Goal: Check status: Check status

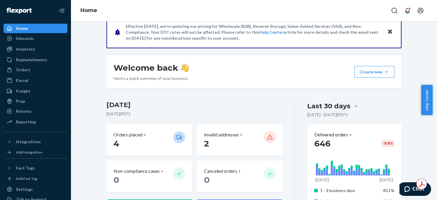
scroll to position [59, 0]
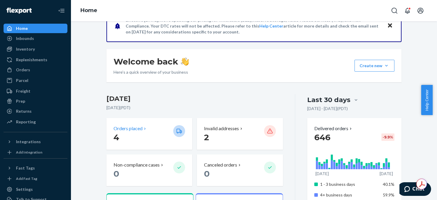
click at [137, 135] on p "4" at bounding box center [140, 137] width 55 height 11
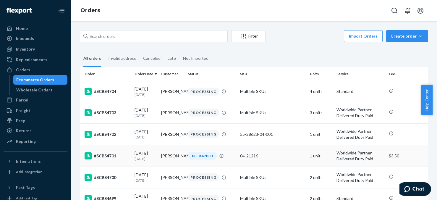
click at [311, 160] on td "1 unit" at bounding box center [320, 156] width 27 height 22
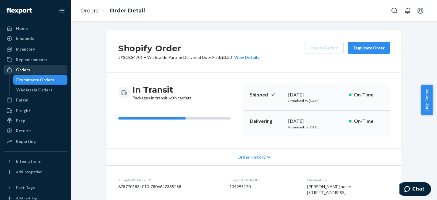
click at [28, 69] on div "Orders" at bounding box center [23, 70] width 14 height 6
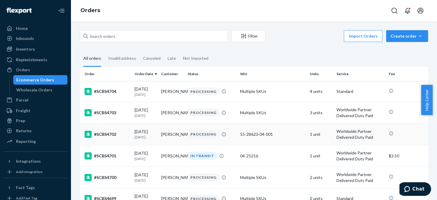
click at [309, 133] on td "1 unit" at bounding box center [320, 134] width 27 height 22
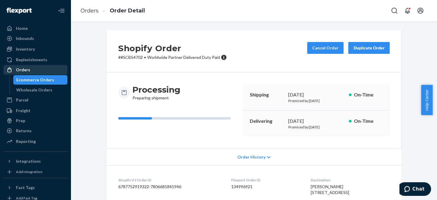
click at [22, 71] on div "Orders" at bounding box center [23, 70] width 14 height 6
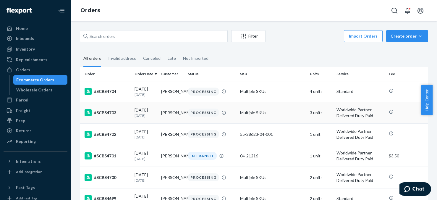
click at [310, 114] on td "3 units" at bounding box center [320, 113] width 27 height 22
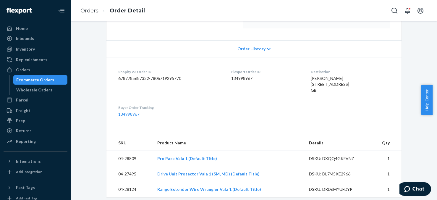
scroll to position [118, 0]
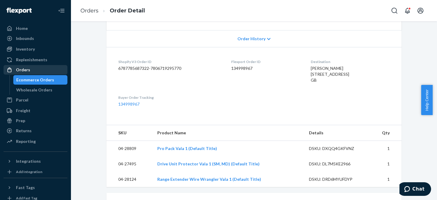
click at [22, 69] on div "Orders" at bounding box center [23, 70] width 14 height 6
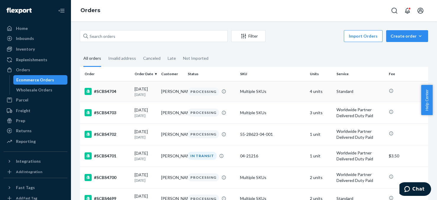
click at [311, 92] on td "4 units" at bounding box center [320, 91] width 27 height 21
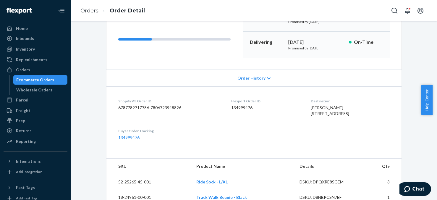
scroll to position [118, 0]
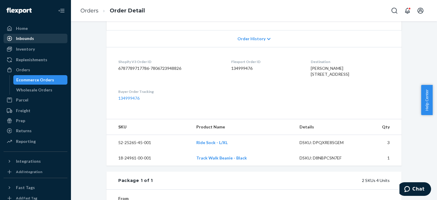
click at [27, 36] on div "Inbounds" at bounding box center [25, 38] width 18 height 6
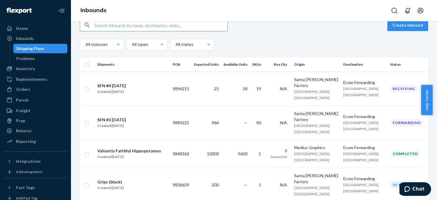
scroll to position [59, 0]
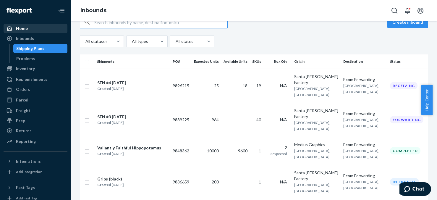
click at [26, 28] on div "Home" at bounding box center [22, 28] width 12 height 6
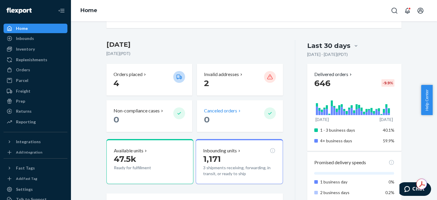
scroll to position [89, 0]
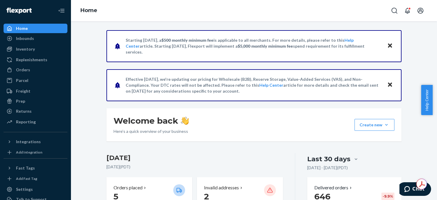
drag, startPoint x: 404, startPoint y: 0, endPoint x: 112, endPoint y: 13, distance: 292.8
click at [112, 13] on div "Home" at bounding box center [254, 10] width 366 height 21
click at [131, 191] on p "5" at bounding box center [140, 196] width 55 height 11
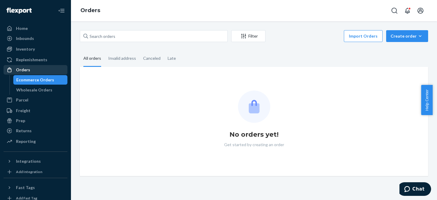
click at [30, 72] on div "Orders" at bounding box center [35, 70] width 63 height 8
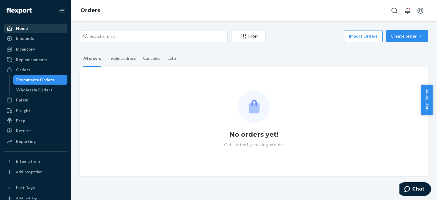
click at [30, 31] on div "Home" at bounding box center [35, 28] width 63 height 8
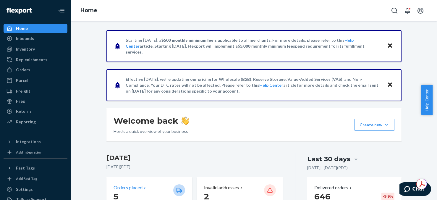
click at [133, 194] on p "5" at bounding box center [140, 196] width 55 height 11
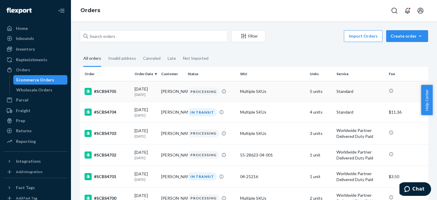
click at [310, 91] on td "5 units" at bounding box center [320, 91] width 27 height 21
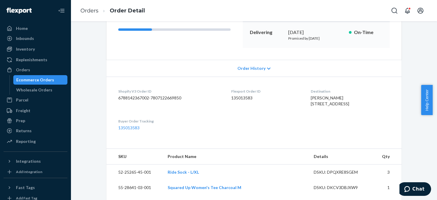
scroll to position [118, 0]
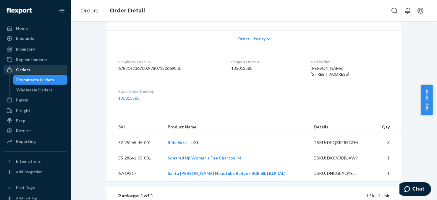
click at [26, 71] on div "Orders" at bounding box center [23, 70] width 14 height 6
